Goal: Task Accomplishment & Management: Use online tool/utility

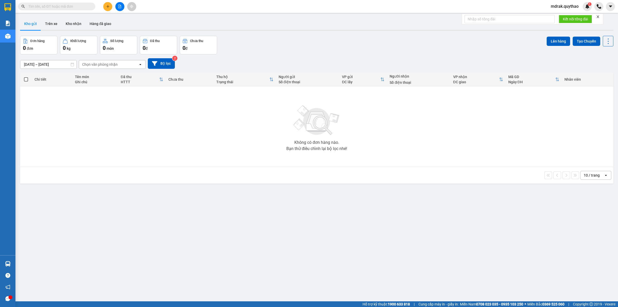
click at [119, 5] on icon "file-add" at bounding box center [120, 7] width 3 height 4
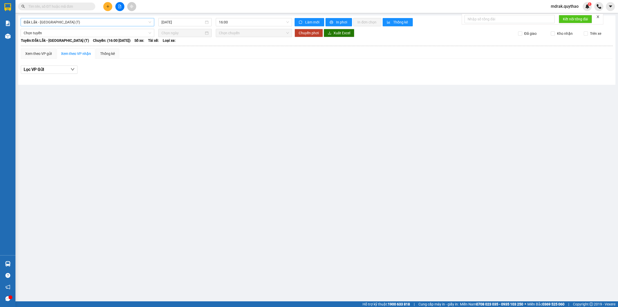
click at [69, 21] on span "Đắk Lắk - [GEOGRAPHIC_DATA] (T)" at bounding box center [88, 22] width 128 height 8
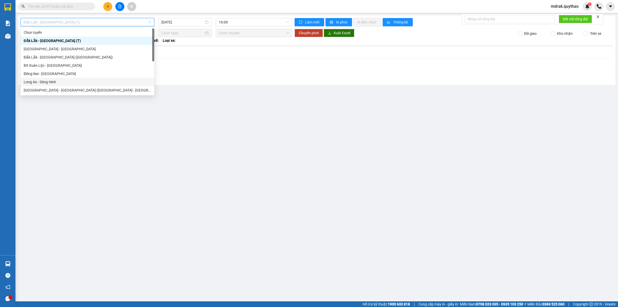
scroll to position [64, 0]
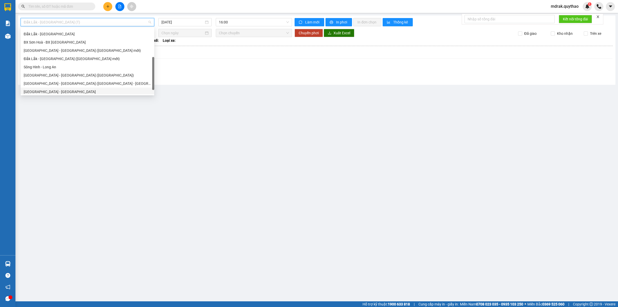
click at [54, 89] on div "[GEOGRAPHIC_DATA] - [GEOGRAPHIC_DATA]" at bounding box center [88, 92] width 128 height 6
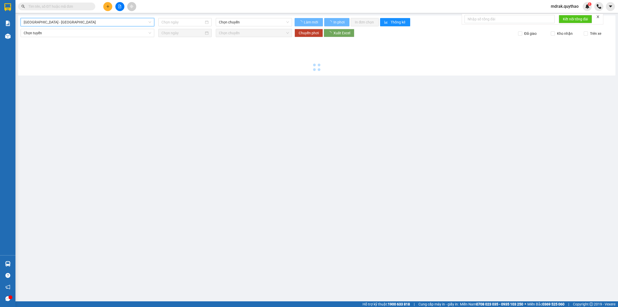
type input "[DATE]"
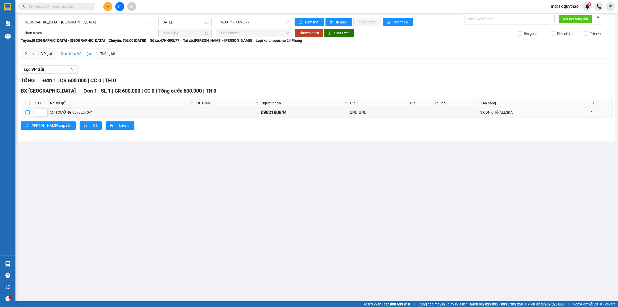
drag, startPoint x: 26, startPoint y: 114, endPoint x: 120, endPoint y: 127, distance: 95.3
click at [27, 114] on input "checkbox" at bounding box center [28, 112] width 4 height 4
checkbox input "true"
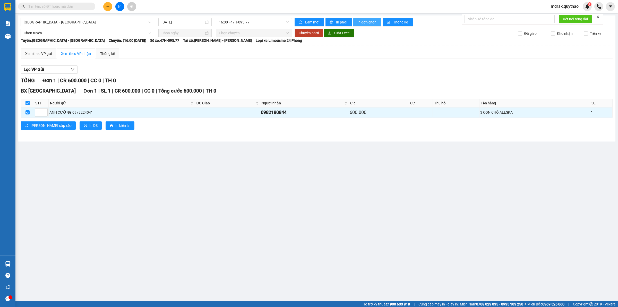
click at [368, 22] on span "In đơn chọn" at bounding box center [368, 22] width 20 height 6
